Goal: Task Accomplishment & Management: Manage account settings

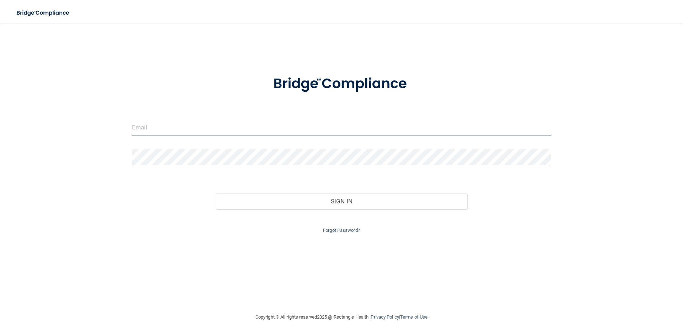
click at [142, 132] on input "email" at bounding box center [341, 128] width 419 height 16
type input "[PERSON_NAME][EMAIL_ADDRESS][DOMAIN_NAME]"
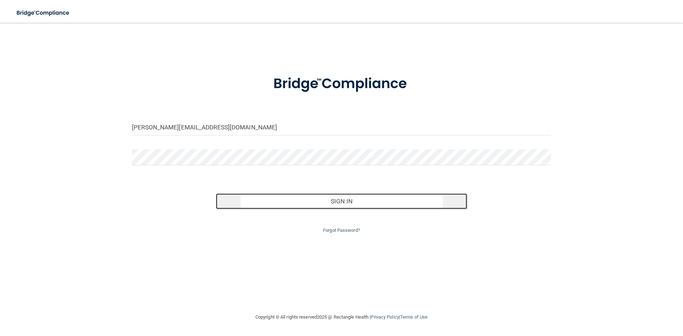
click at [338, 202] on button "Sign In" at bounding box center [341, 202] width 251 height 16
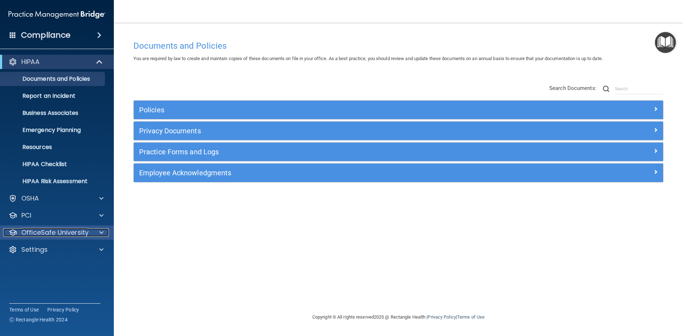
click at [100, 233] on span at bounding box center [101, 232] width 4 height 9
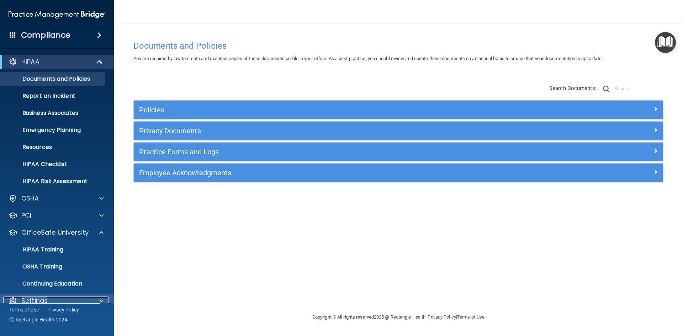
click at [100, 299] on span at bounding box center [101, 301] width 4 height 9
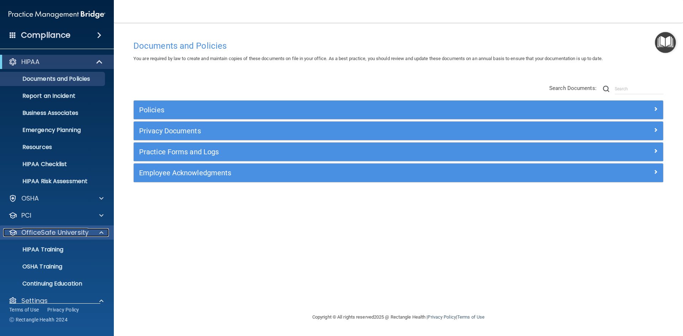
click at [101, 232] on span at bounding box center [101, 232] width 4 height 9
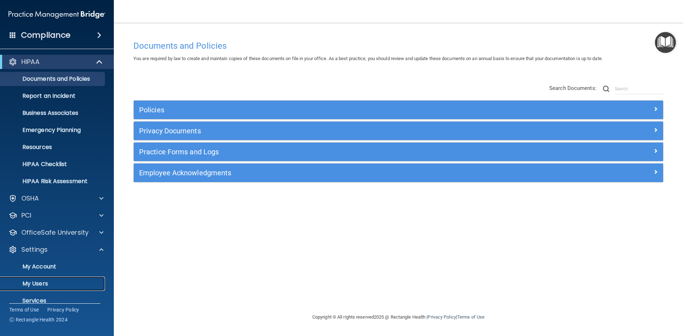
click at [40, 280] on p "My Users" at bounding box center [53, 283] width 97 height 7
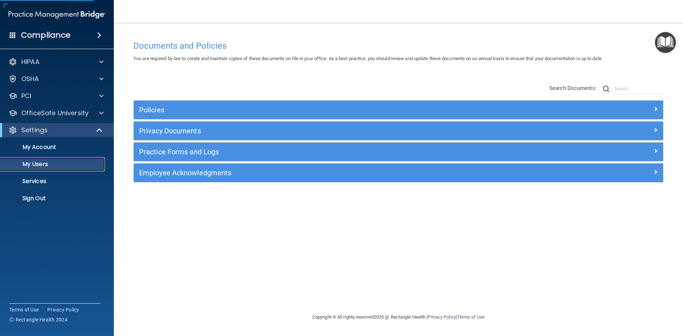
select select "20"
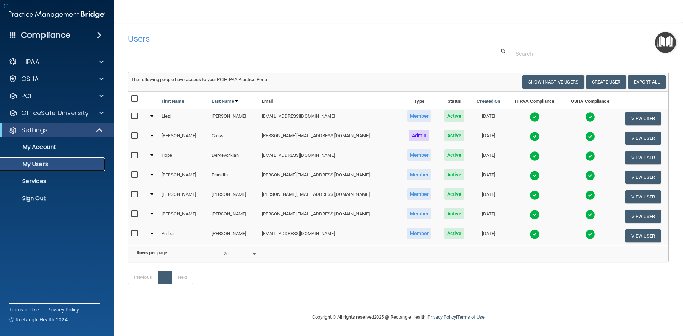
click at [43, 162] on p "My Users" at bounding box center [53, 164] width 97 height 7
click at [530, 118] on img at bounding box center [535, 117] width 10 height 10
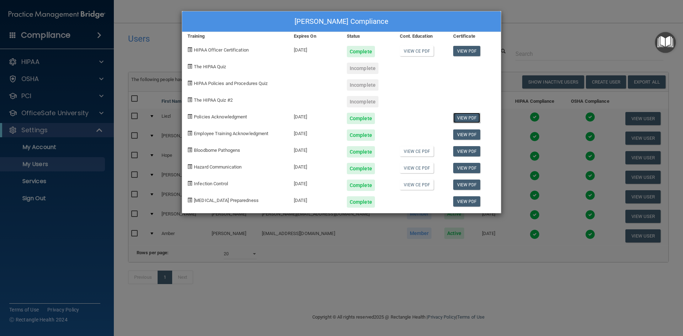
click at [467, 116] on link "View PDF" at bounding box center [466, 118] width 27 height 10
click at [466, 134] on link "View PDF" at bounding box center [466, 134] width 27 height 10
click at [461, 49] on link "View PDF" at bounding box center [466, 51] width 27 height 10
click at [465, 152] on link "View PDF" at bounding box center [466, 151] width 27 height 10
click at [463, 170] on link "View PDF" at bounding box center [466, 168] width 27 height 10
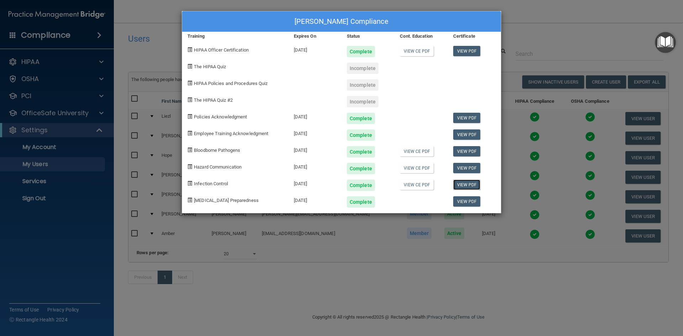
click at [469, 186] on link "View PDF" at bounding box center [466, 185] width 27 height 10
click at [462, 202] on link "View PDF" at bounding box center [466, 201] width 27 height 10
click at [538, 24] on div "[PERSON_NAME] Compliance Training Expires On Status Cont. Education Certificate…" at bounding box center [341, 168] width 683 height 336
